Goal: Task Accomplishment & Management: Complete application form

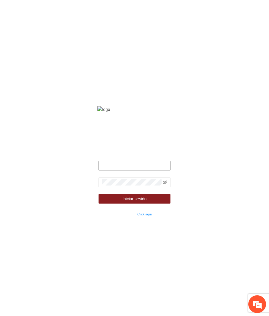
click at [130, 170] on input "text" at bounding box center [135, 165] width 72 height 9
click at [133, 170] on input "text" at bounding box center [135, 165] width 72 height 9
type input "*"
type input "**********"
click at [133, 183] on form "**********" at bounding box center [135, 189] width 72 height 56
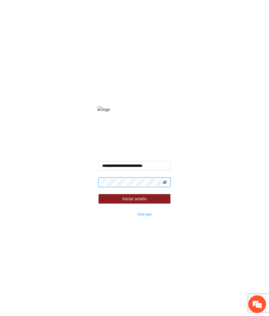
click at [166, 184] on icon "eye-invisible" at bounding box center [165, 182] width 4 height 4
click at [99, 194] on button "Iniciar sesión" at bounding box center [135, 198] width 72 height 9
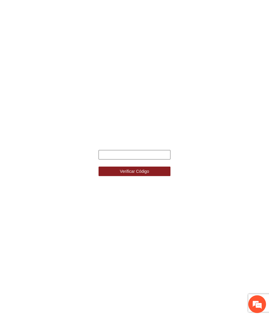
click at [129, 155] on input "text" at bounding box center [135, 154] width 72 height 9
type input "******"
click at [99, 167] on button "Verificar Código" at bounding box center [135, 171] width 72 height 9
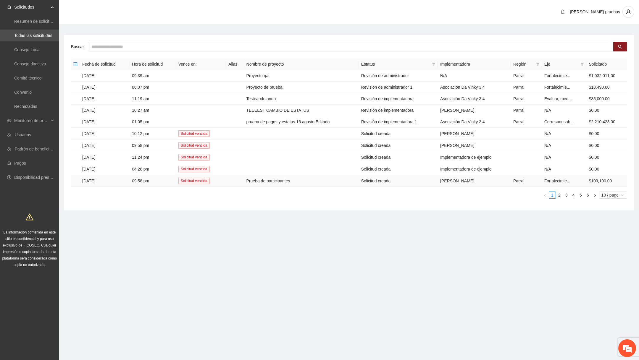
click at [269, 184] on td "Prueba de participantes" at bounding box center [301, 181] width 115 height 12
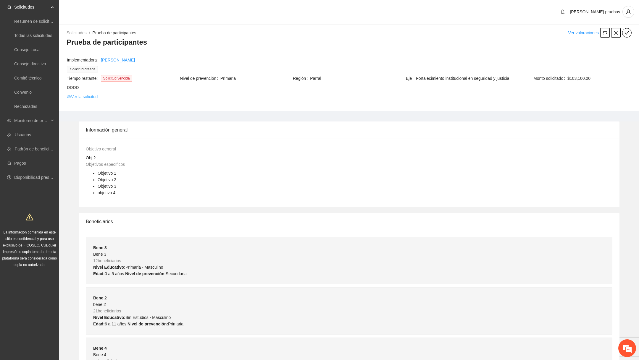
click at [95, 95] on link "Ver la solicitud" at bounding box center [82, 96] width 31 height 7
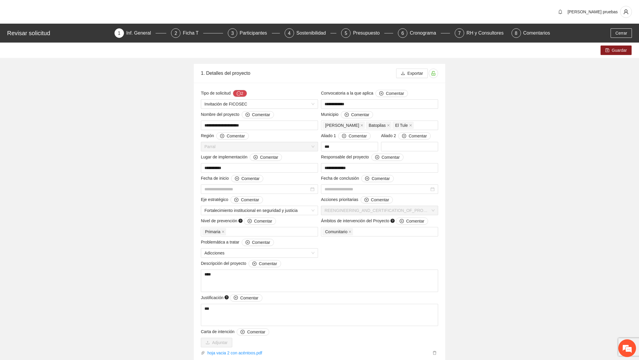
type input "**********"
click at [253, 38] on div "Participantes" at bounding box center [256, 32] width 32 height 9
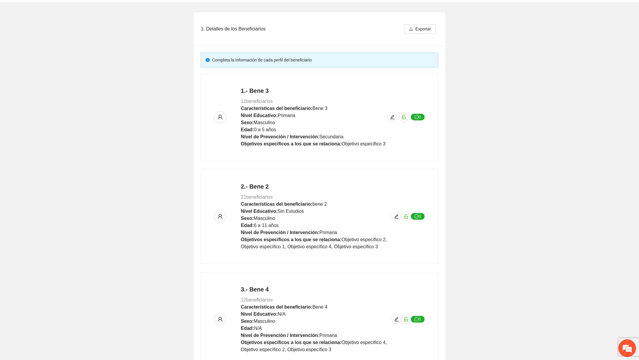
scroll to position [207, 0]
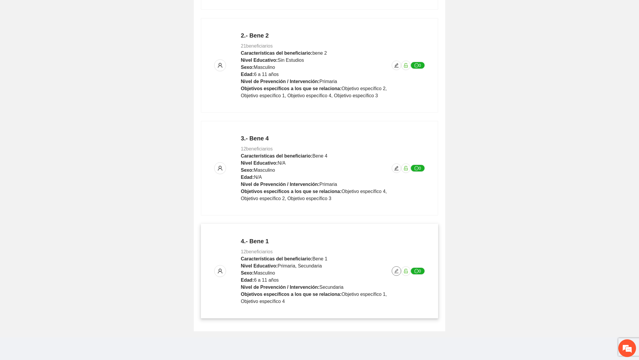
click at [269, 270] on icon "edit" at bounding box center [396, 271] width 5 height 5
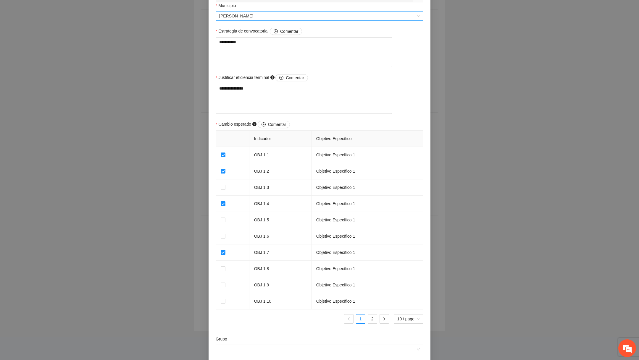
scroll to position [448, 0]
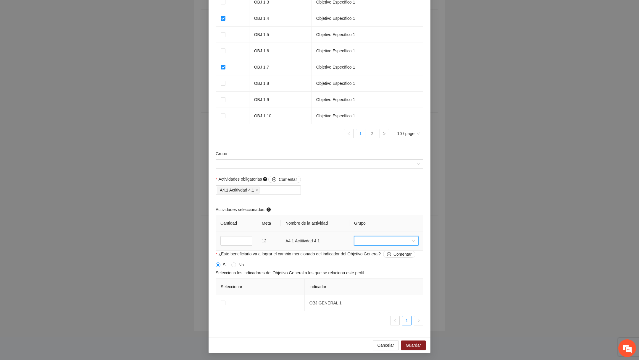
click at [269, 243] on input "search" at bounding box center [384, 241] width 53 height 9
click at [269, 289] on div "nuevo grupo2" at bounding box center [386, 291] width 57 height 7
click at [126, 219] on div "**********" at bounding box center [319, 180] width 639 height 360
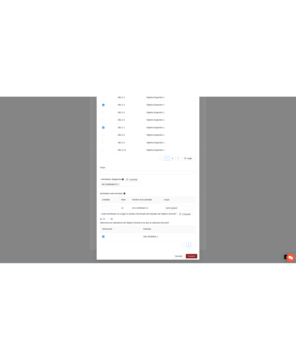
scroll to position [226, 0]
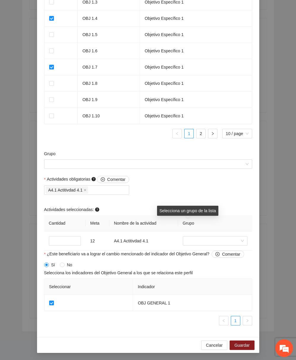
click at [192, 222] on span "Grupo" at bounding box center [189, 223] width 12 height 5
copy span "Grupo"
click at [210, 199] on div "Actividades obligatorias Comentar A4.1 Actitivdad 4.1 Actividades seleccionadas…" at bounding box center [148, 213] width 211 height 75
click at [210, 316] on span "Cancelar" at bounding box center [214, 345] width 17 height 7
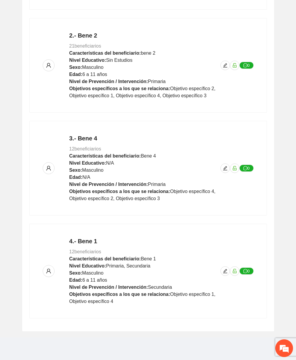
scroll to position [316, 0]
click at [223, 272] on icon "edit" at bounding box center [225, 271] width 4 height 4
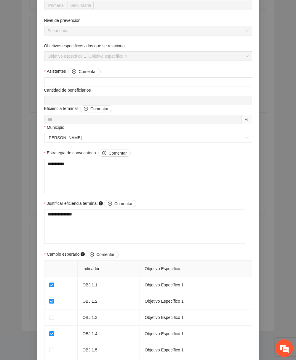
scroll to position [448, 0]
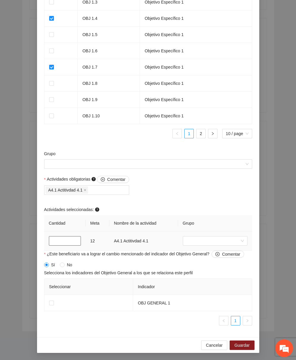
click at [66, 242] on input "number" at bounding box center [65, 240] width 32 height 9
type input "**"
click at [210, 316] on span "Cancelar" at bounding box center [214, 345] width 17 height 7
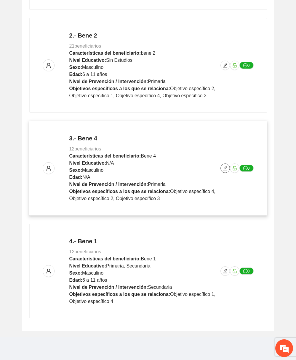
click at [224, 168] on icon "edit" at bounding box center [224, 168] width 5 height 5
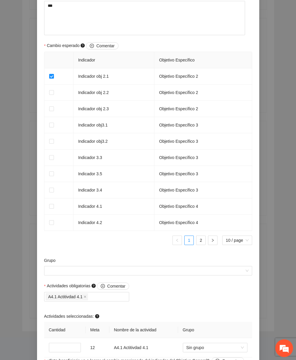
scroll to position [448, 0]
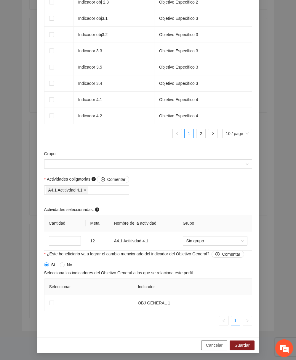
click at [211, 316] on span "Cancelar" at bounding box center [214, 345] width 17 height 7
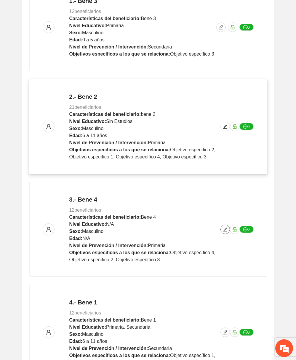
scroll to position [163, 0]
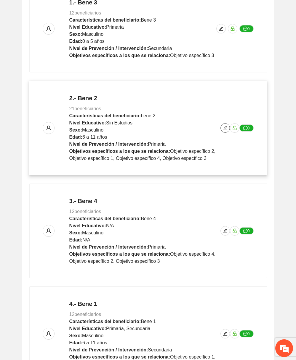
click at [225, 126] on icon "edit" at bounding box center [225, 128] width 4 height 4
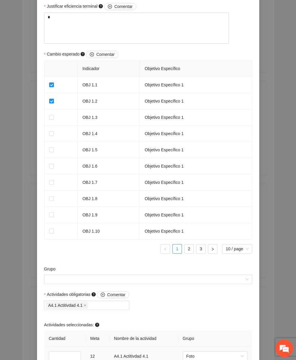
scroll to position [448, 0]
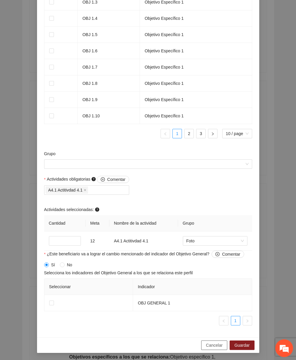
click at [206, 316] on span "Cancelar" at bounding box center [214, 345] width 17 height 7
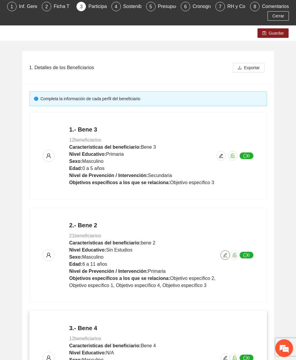
scroll to position [0, 0]
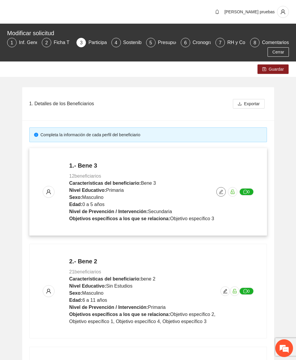
click at [222, 190] on icon "edit" at bounding box center [220, 192] width 5 height 5
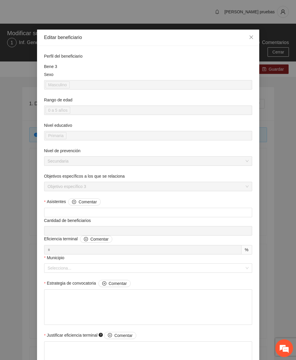
scroll to position [397, 0]
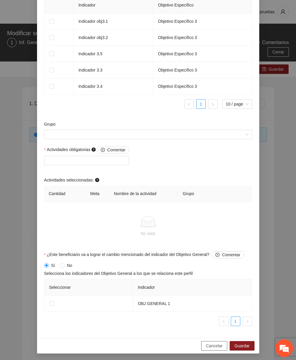
click at [213, 316] on button "Cancelar" at bounding box center [214, 345] width 26 height 9
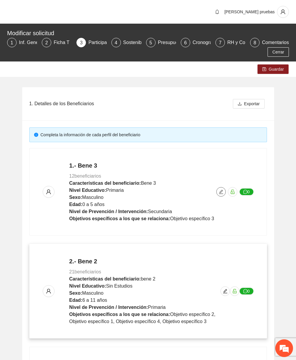
scroll to position [226, 0]
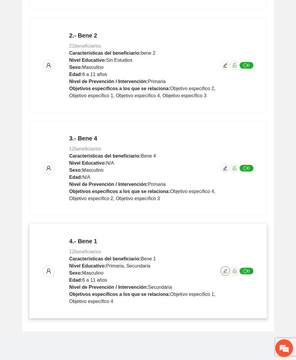
click at [222, 268] on button "button" at bounding box center [224, 271] width 9 height 9
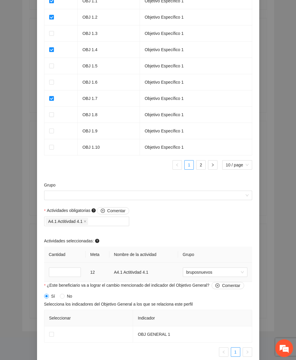
scroll to position [448, 0]
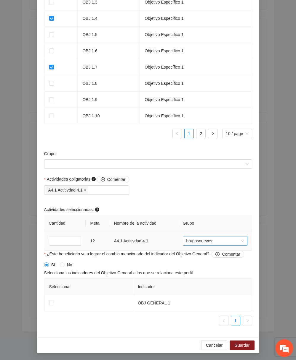
click at [202, 242] on span "bruposnuevos" at bounding box center [214, 241] width 57 height 9
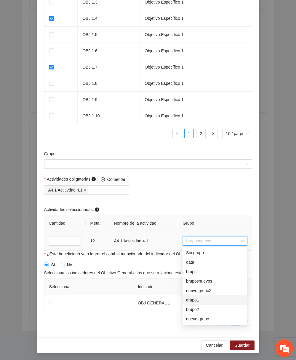
click at [199, 298] on div "grupo1" at bounding box center [214, 300] width 57 height 7
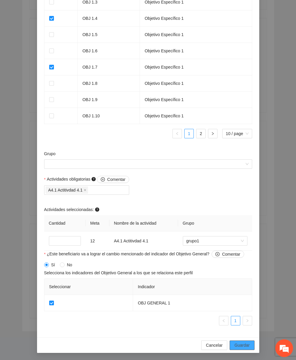
click at [241, 316] on span "Guardar" at bounding box center [241, 345] width 15 height 7
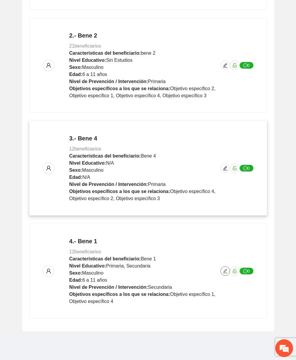
scroll to position [0, 0]
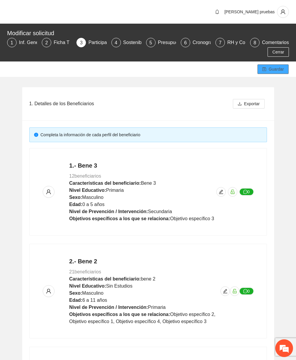
click at [269, 70] on span "Guardar" at bounding box center [275, 69] width 15 height 7
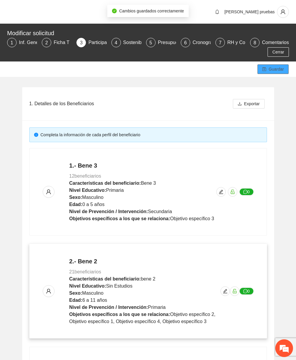
scroll to position [226, 0]
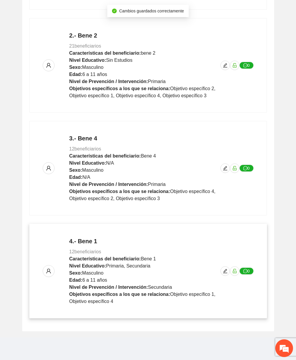
click at [225, 276] on div "4.- Bene 1 12 beneficiarios Características del beneficiario: Bene 1 Nivel Educ…" at bounding box center [148, 271] width 211 height 68
click at [226, 269] on icon "edit" at bounding box center [224, 271] width 5 height 5
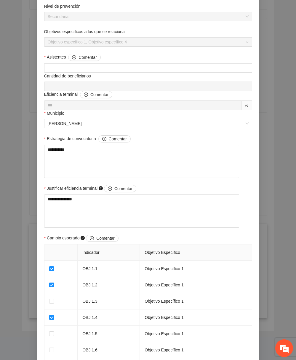
scroll to position [448, 0]
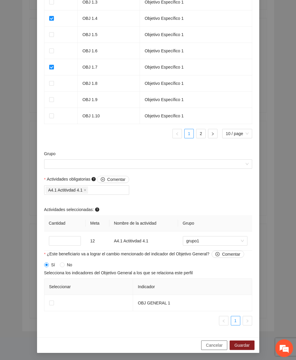
click at [213, 316] on button "Cancelar" at bounding box center [214, 345] width 26 height 9
